Goal: Information Seeking & Learning: Learn about a topic

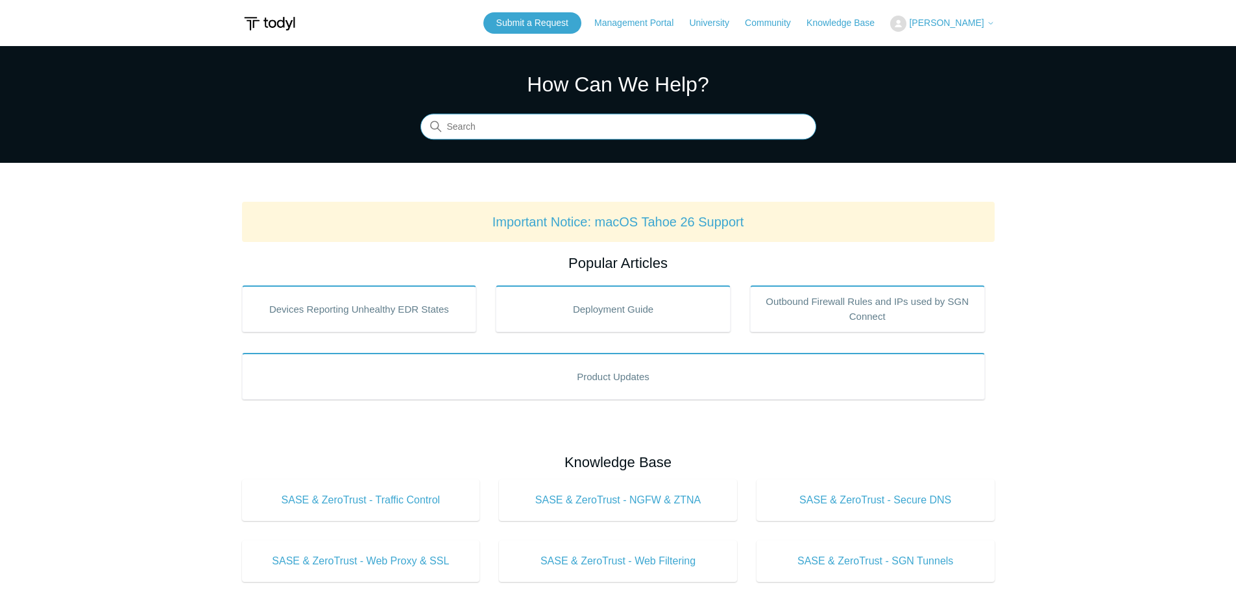
click at [508, 128] on input "Search" at bounding box center [618, 127] width 396 height 26
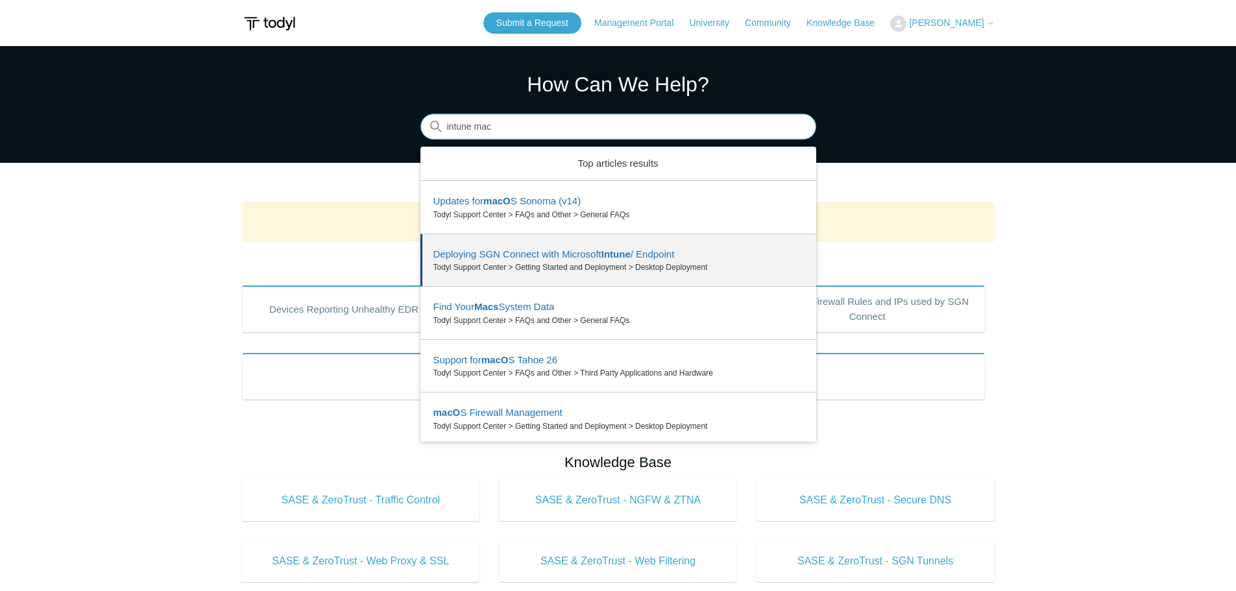
type input "intune mac"
